Goal: Obtain resource: Download file/media

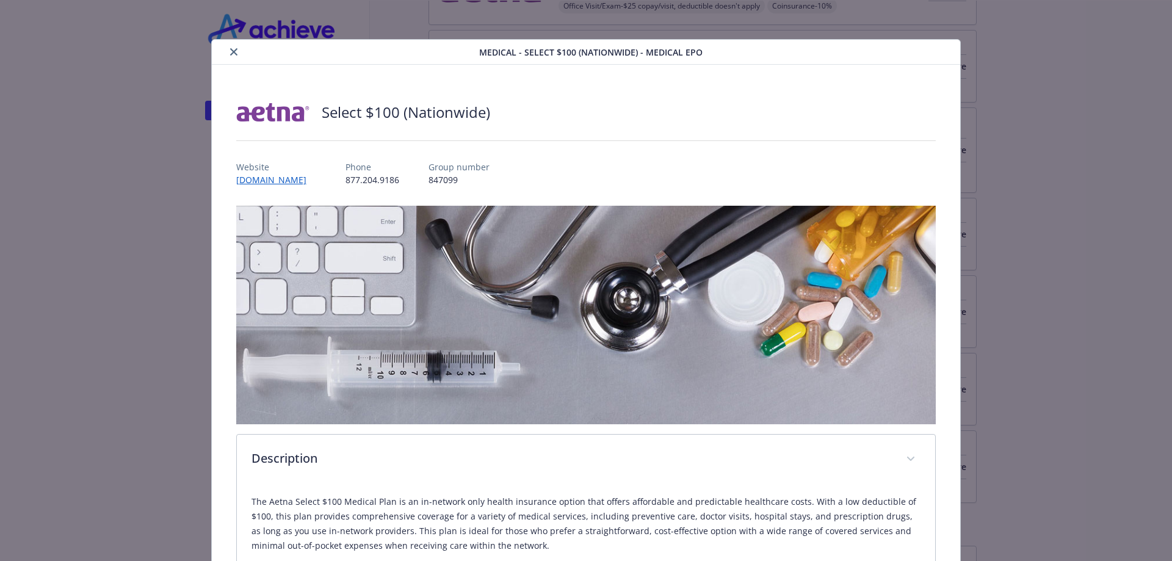
click at [229, 51] on button "close" at bounding box center [233, 52] width 15 height 15
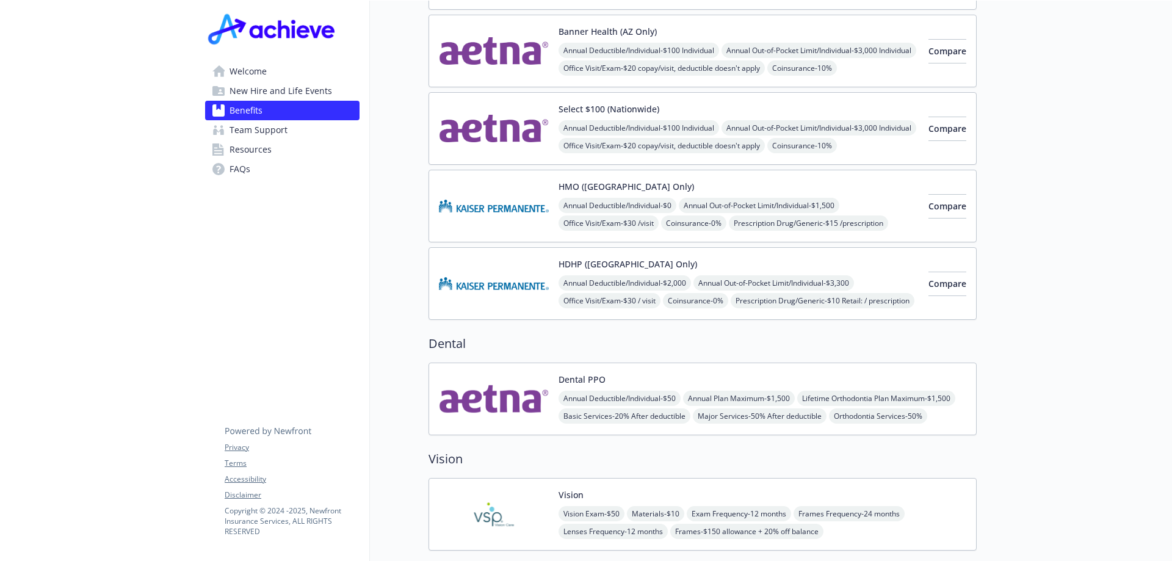
scroll to position [427, 0]
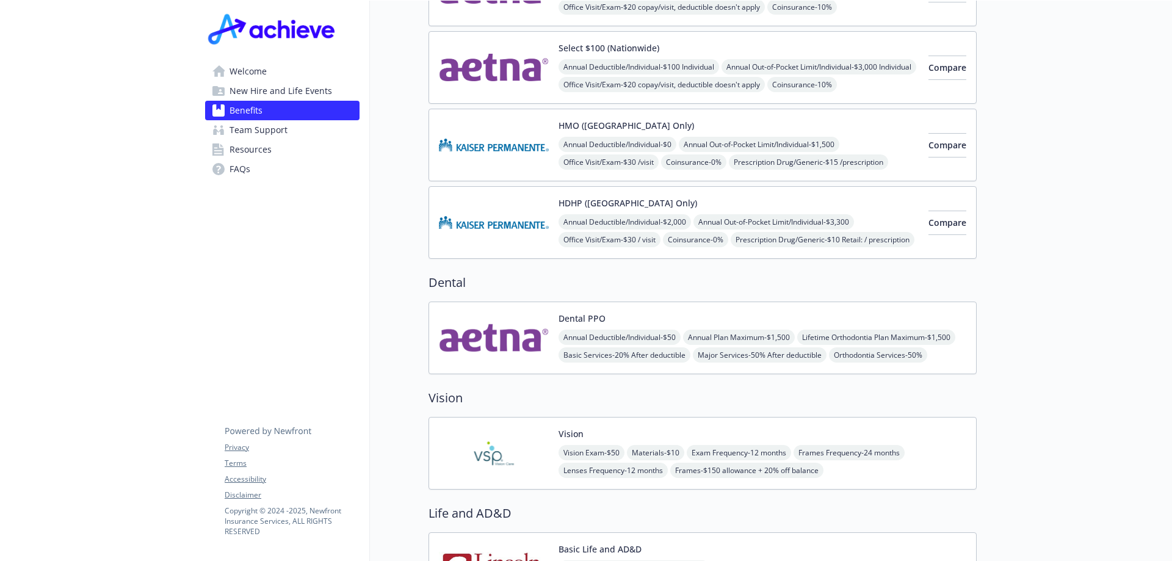
click at [295, 88] on span "New Hire and Life Events" at bounding box center [280, 91] width 103 height 20
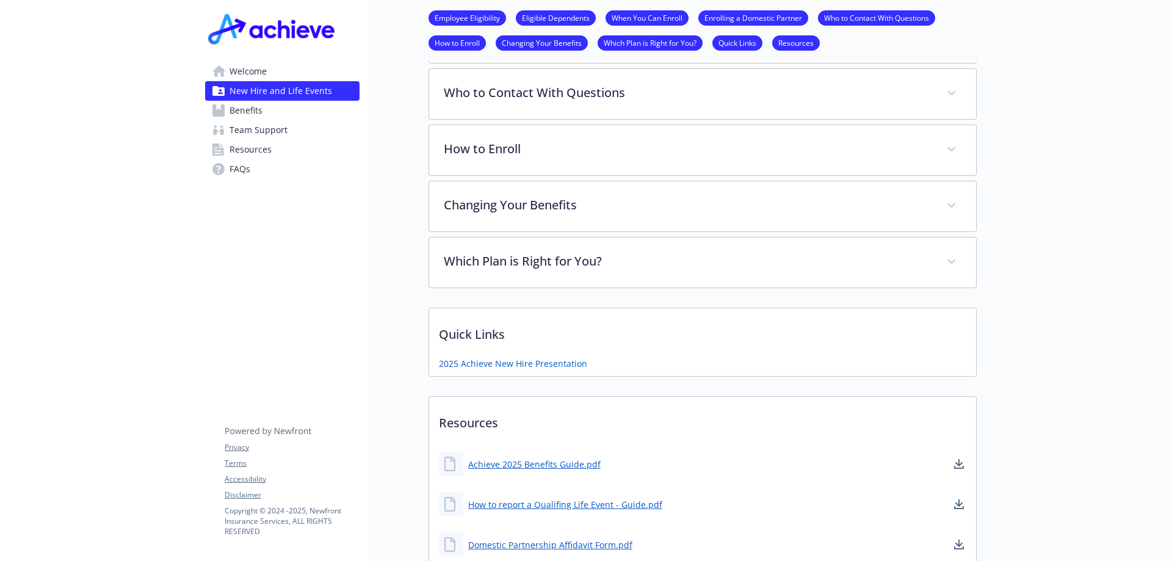
scroll to position [710, 0]
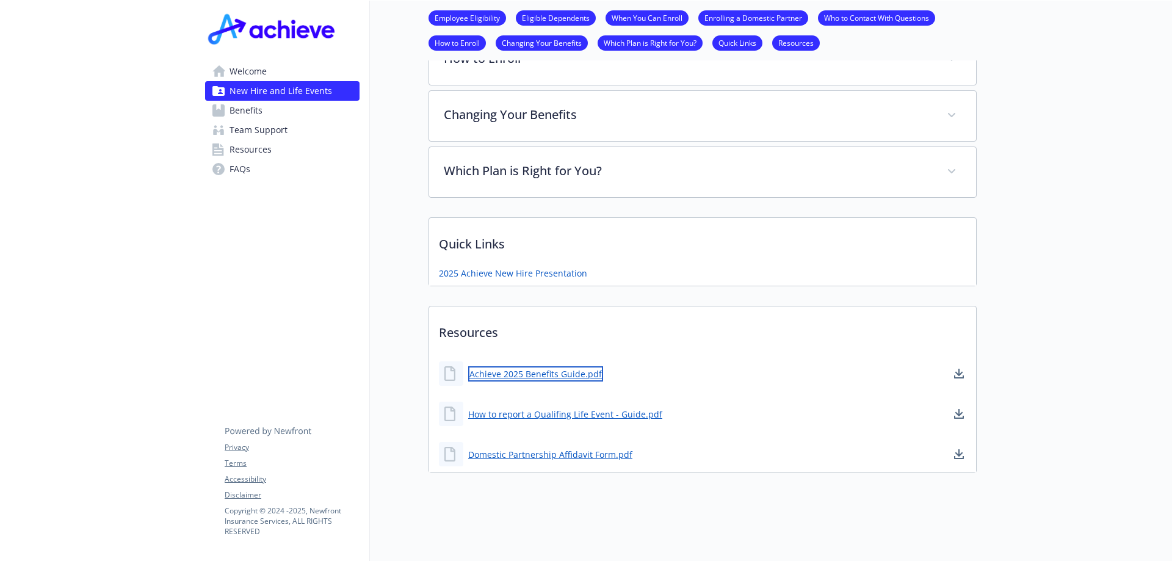
click at [534, 366] on link "Achieve 2025 Benefits Guide.pdf" at bounding box center [535, 373] width 135 height 15
